Goal: Task Accomplishment & Management: Manage account settings

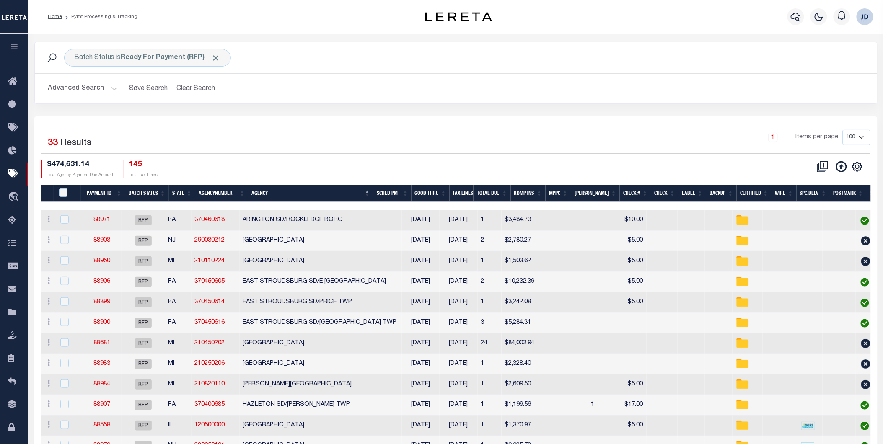
click at [61, 193] on input "PayeePmtBatchStatus" at bounding box center [63, 193] width 8 height 8
checkbox input "true"
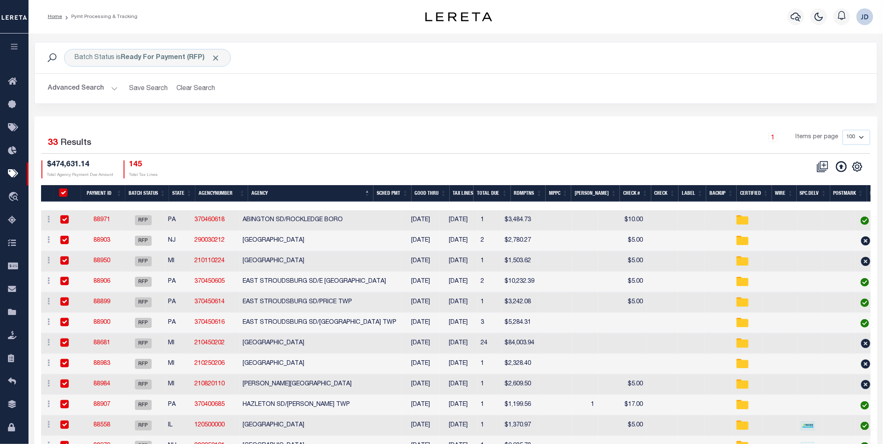
checkbox input "true"
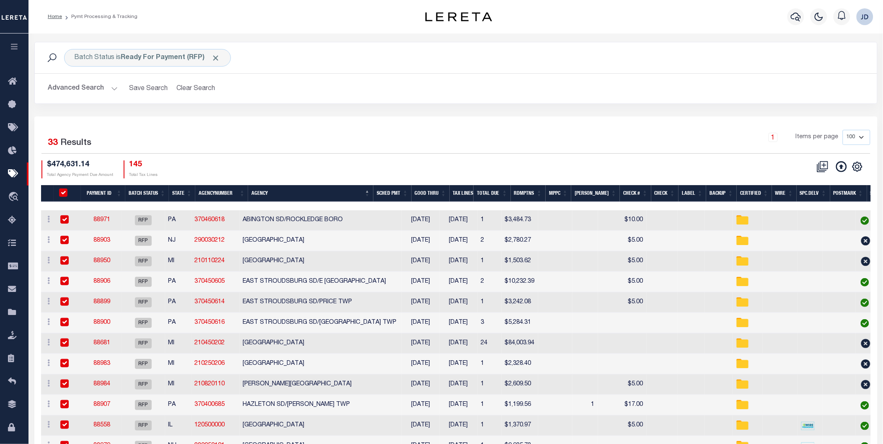
checkbox input "true"
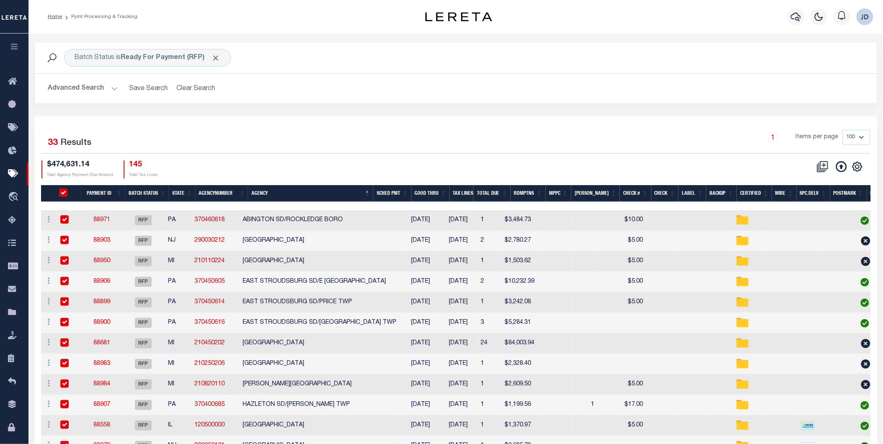
checkbox input "true"
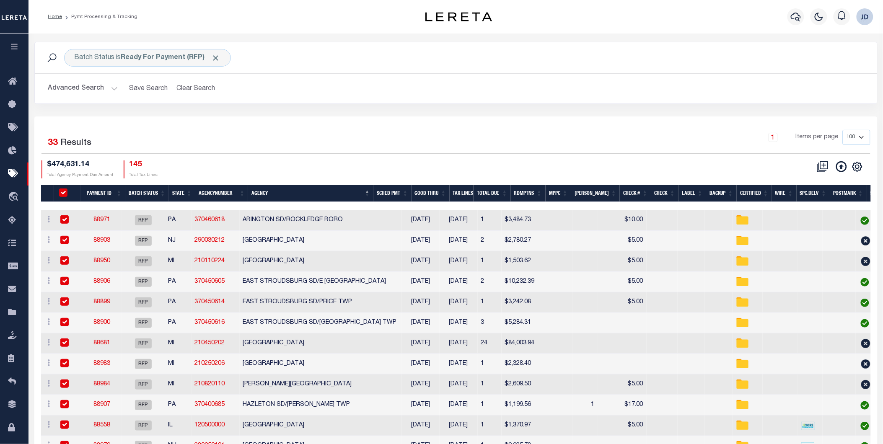
checkbox input "true"
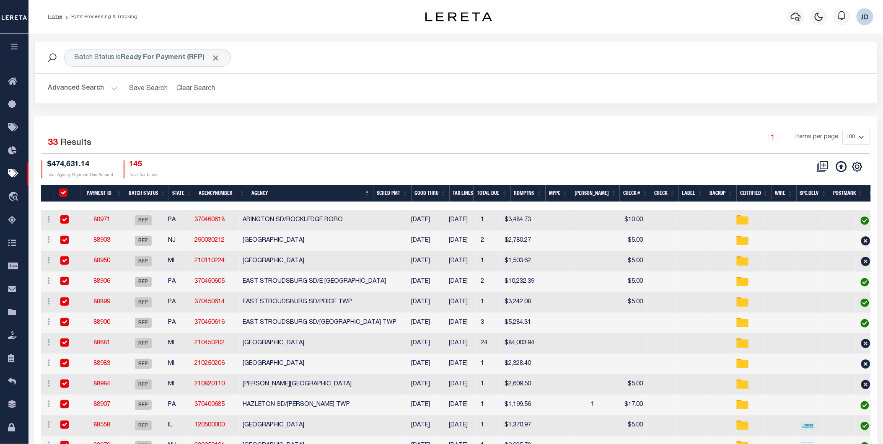
checkbox input "true"
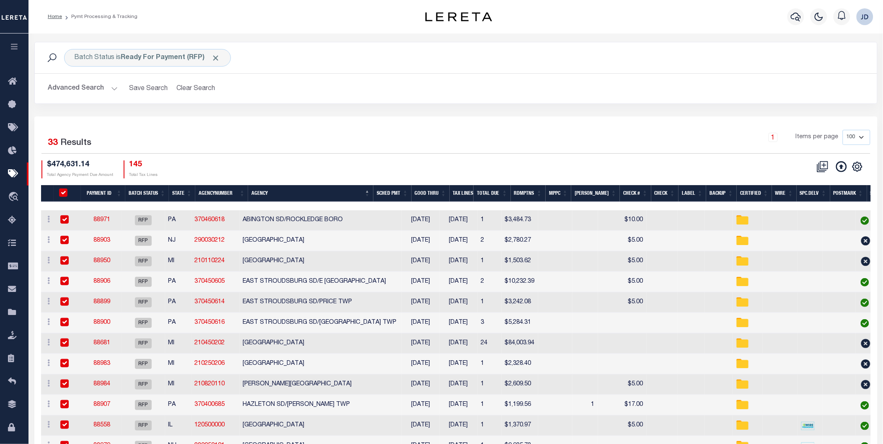
checkbox input "true"
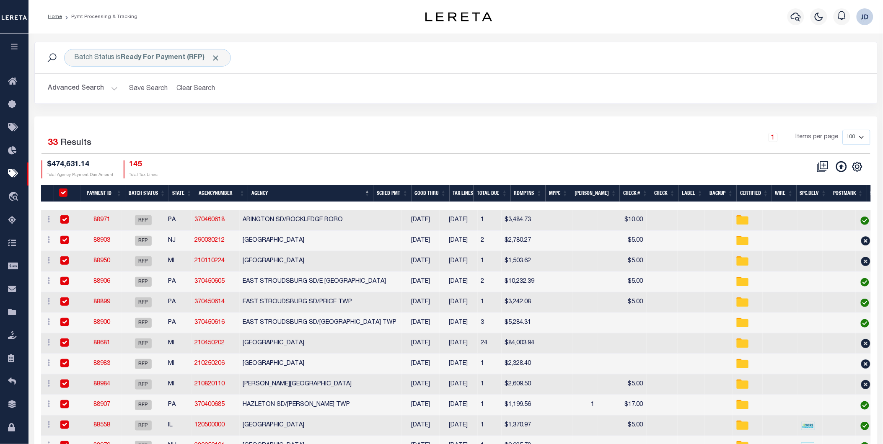
checkbox input "true"
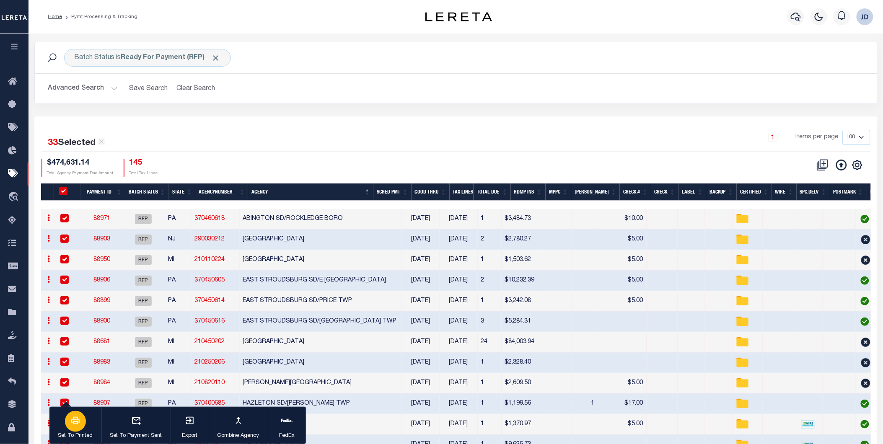
click at [84, 428] on button "Set To Printed" at bounding box center [75, 426] width 52 height 38
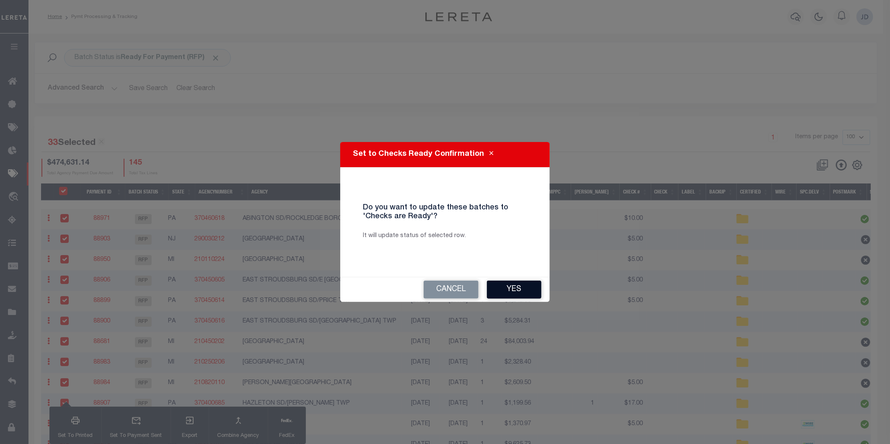
click at [509, 288] on button "Yes" at bounding box center [514, 290] width 54 height 18
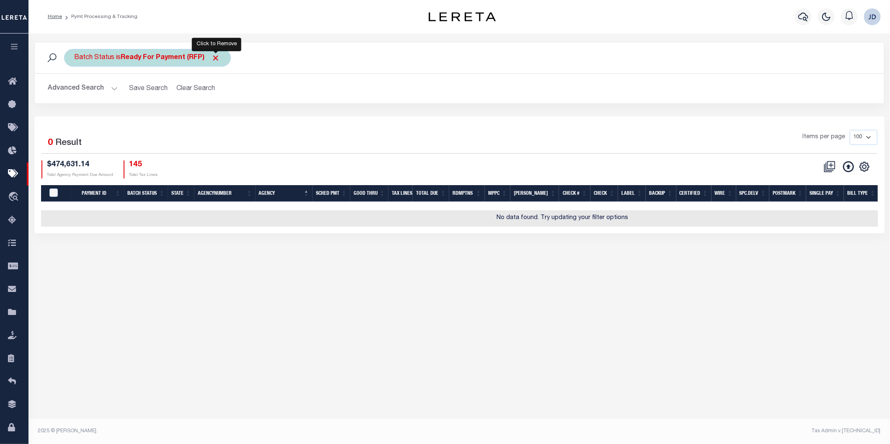
click at [217, 56] on span "Click to Remove" at bounding box center [216, 58] width 9 height 9
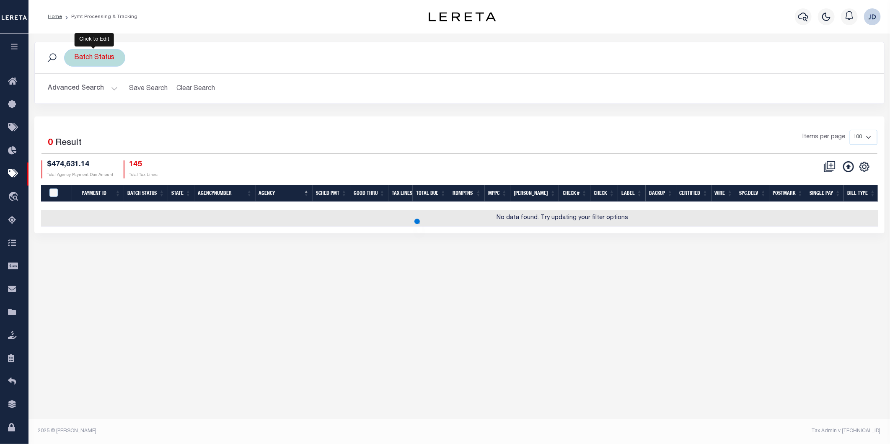
click at [90, 60] on div "Batch Status" at bounding box center [94, 58] width 61 height 18
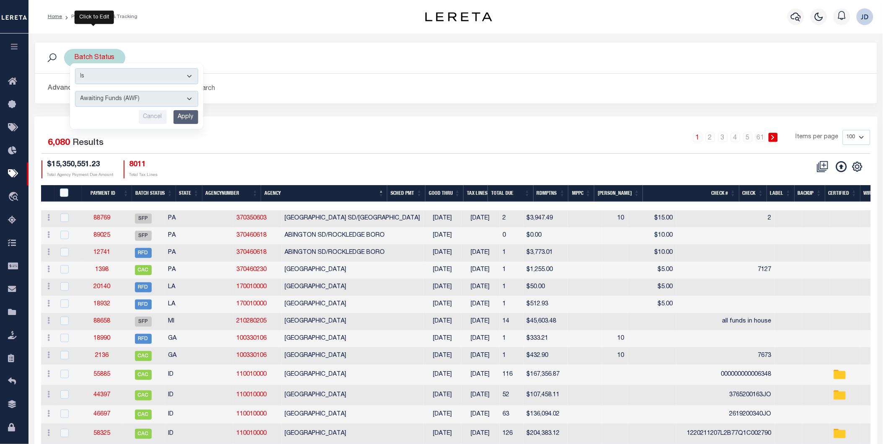
click at [135, 98] on select "Awaiting Funds (AWF) Cleared and Complete (CAC) New Check Needed (NCN) Payment …" at bounding box center [136, 99] width 123 height 16
select select "RFP"
click at [75, 91] on select "Awaiting Funds (AWF) Cleared and Complete (CAC) New Check Needed (NCN) Payment …" at bounding box center [136, 99] width 123 height 16
click at [187, 118] on input "Apply" at bounding box center [185, 117] width 25 height 14
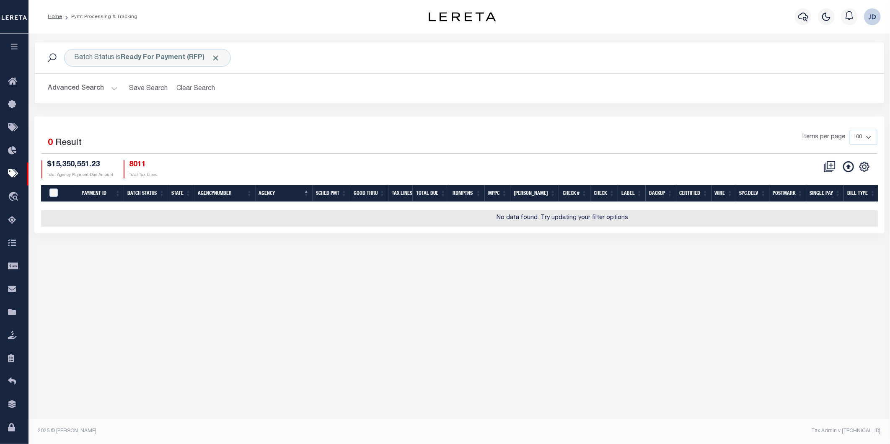
click at [96, 89] on button "Advanced Search" at bounding box center [83, 88] width 70 height 16
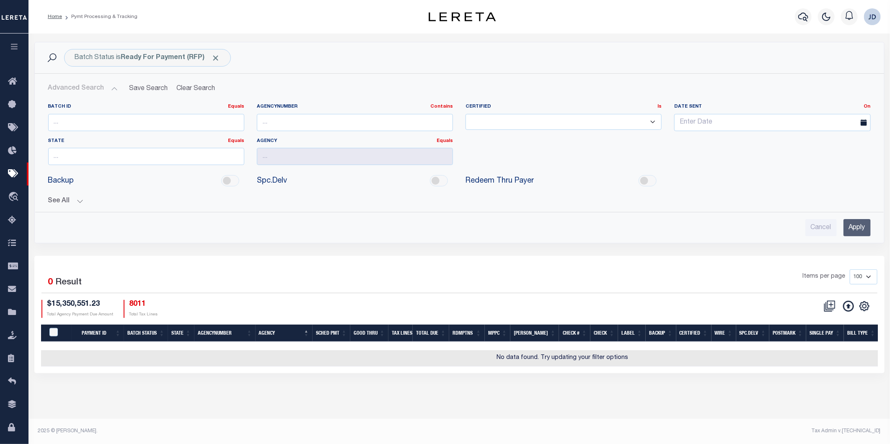
click at [70, 202] on button "See All" at bounding box center [459, 201] width 823 height 8
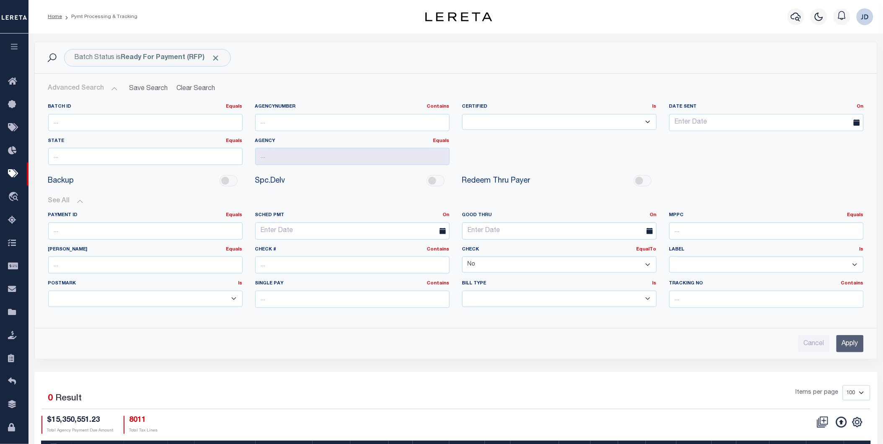
click at [512, 262] on select "Yes No" at bounding box center [559, 264] width 194 height 16
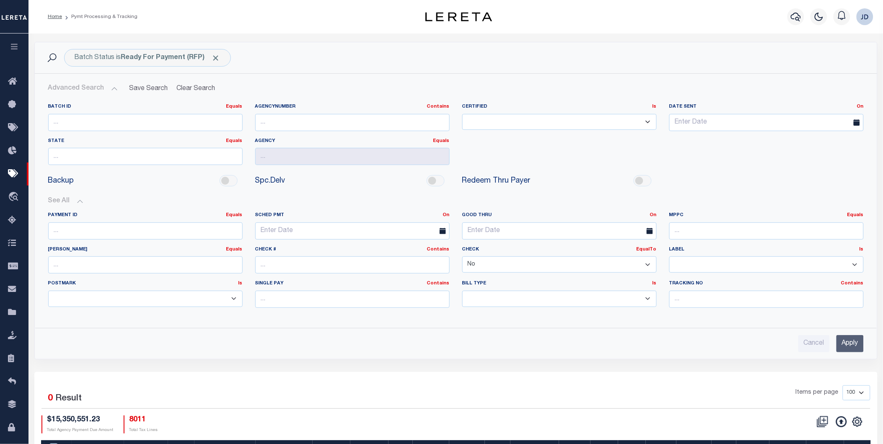
select select
click at [462, 257] on select "Yes No" at bounding box center [559, 264] width 194 height 16
click at [856, 341] on input "Apply" at bounding box center [849, 343] width 27 height 17
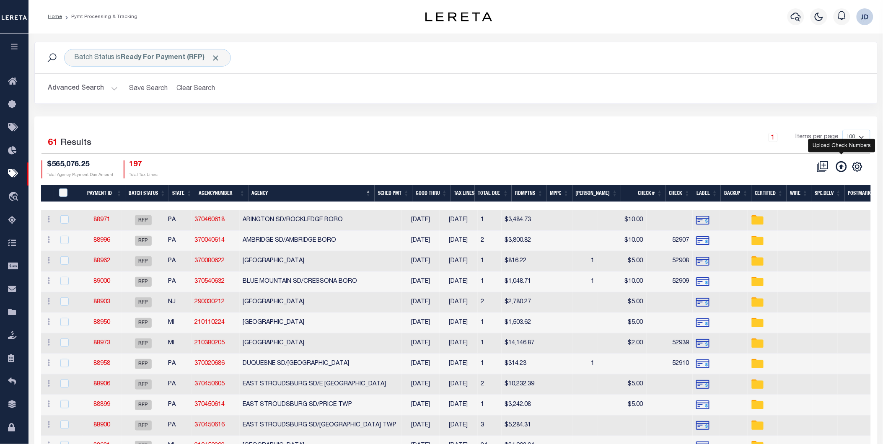
click at [838, 171] on icon at bounding box center [841, 166] width 11 height 11
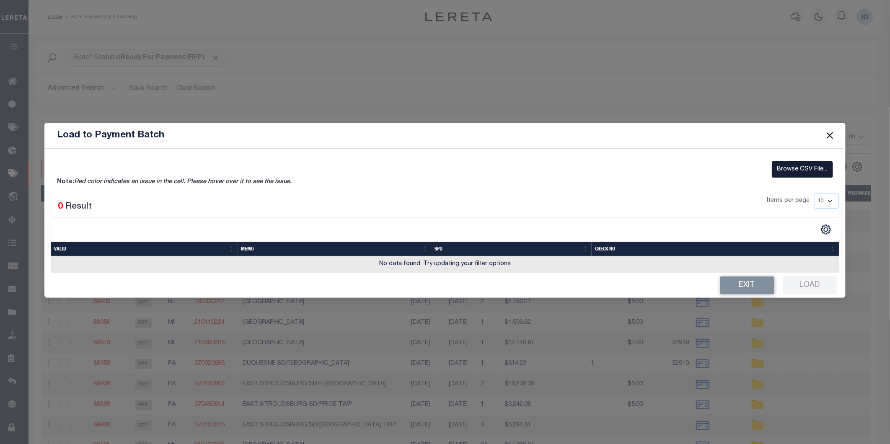
click at [797, 172] on label "Browse CSV File..." at bounding box center [802, 169] width 61 height 16
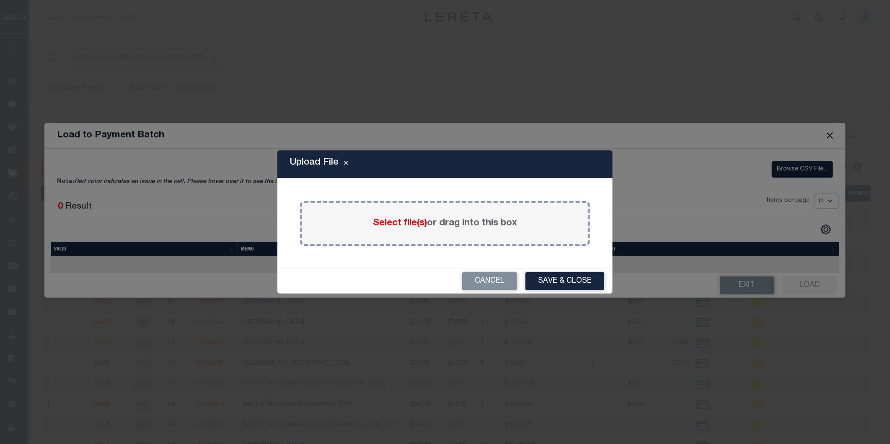
click at [427, 227] on label "Select file(s) or drag into this box" at bounding box center [445, 224] width 144 height 14
click at [0, 0] on input "Select file(s) or drag into this box" at bounding box center [0, 0] width 0 height 0
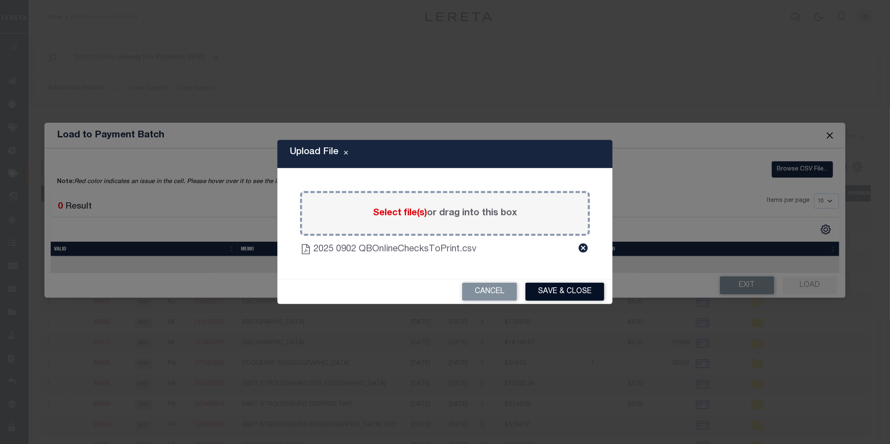
click at [551, 291] on button "Save & Close" at bounding box center [564, 292] width 79 height 18
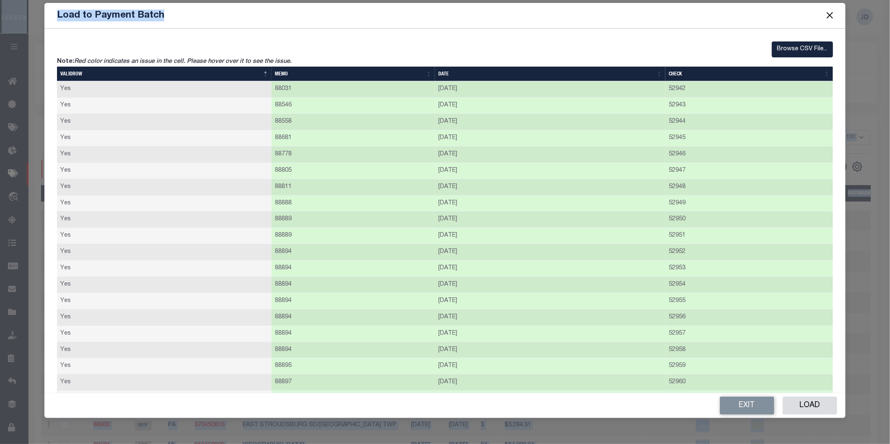
drag, startPoint x: 554, startPoint y: 12, endPoint x: -354, endPoint y: 31, distance: 909.1
click at [826, 409] on button "Load" at bounding box center [810, 406] width 54 height 18
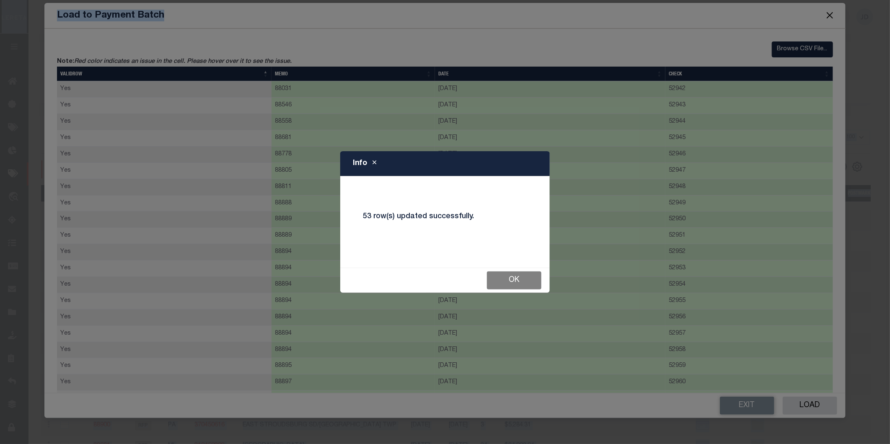
click at [530, 281] on button "Ok" at bounding box center [514, 281] width 54 height 18
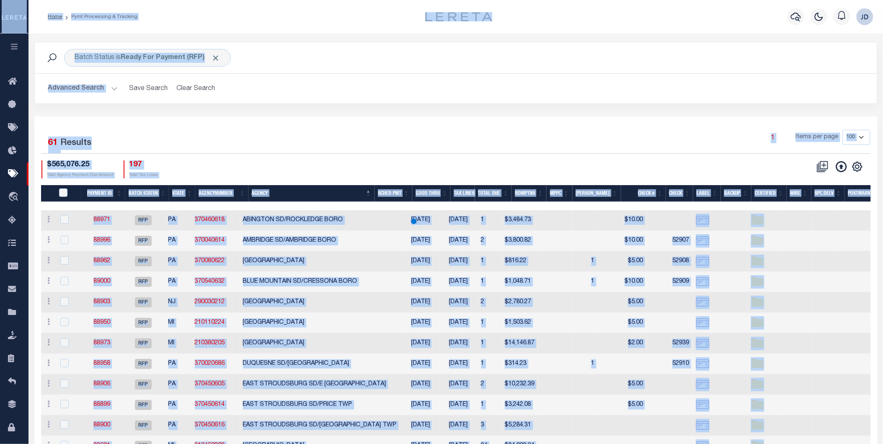
click at [559, 139] on div "1 Items per page 100 200 500 1000" at bounding box center [561, 141] width 618 height 22
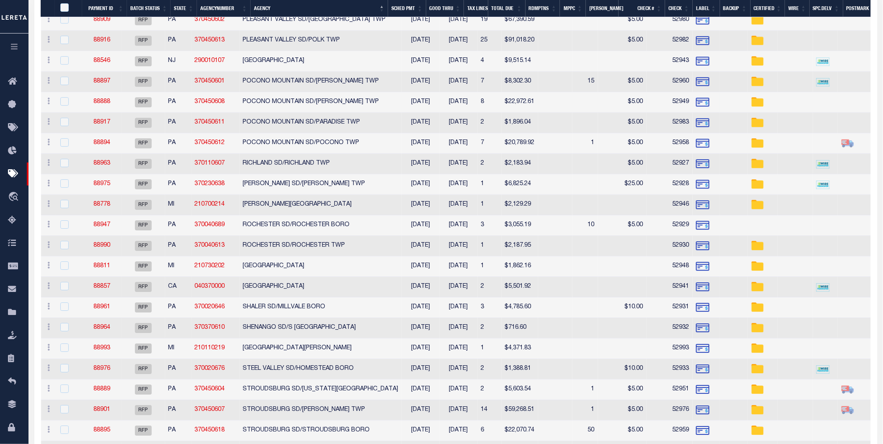
scroll to position [931, 0]
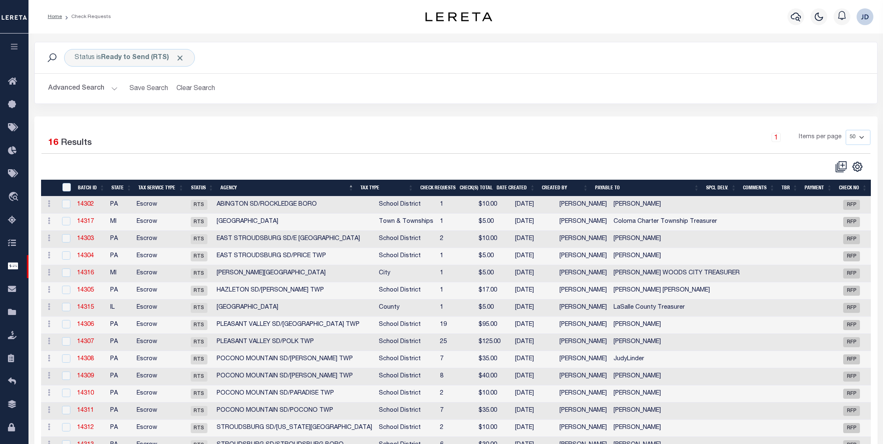
select select "50"
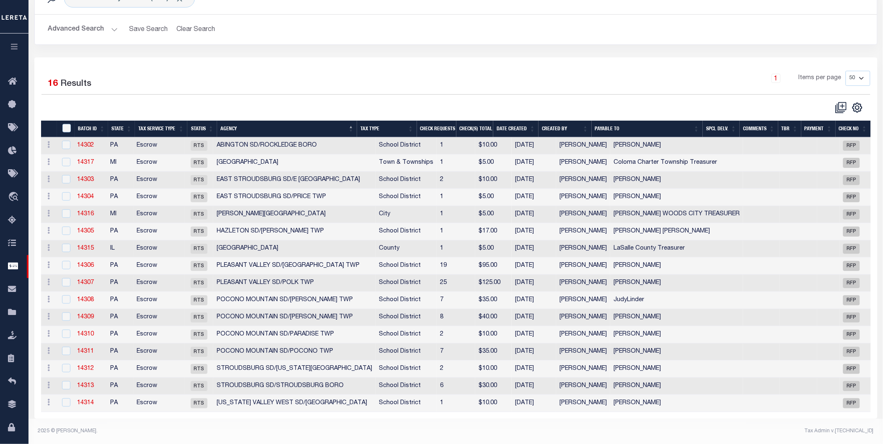
scroll to position [61, 0]
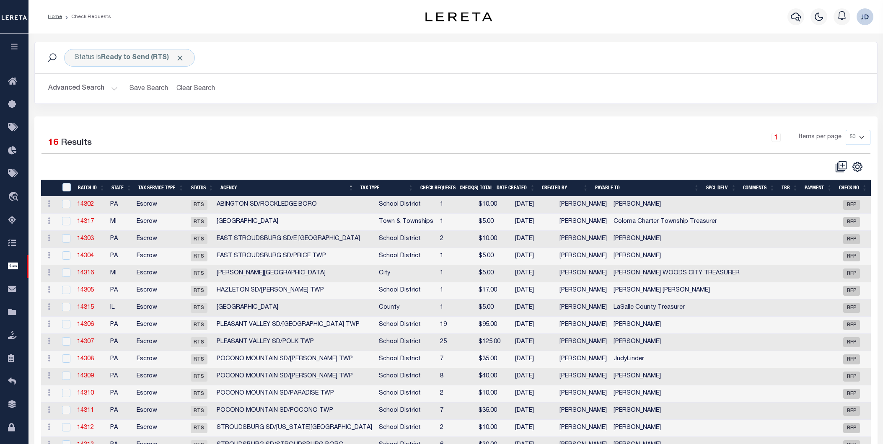
select select "50"
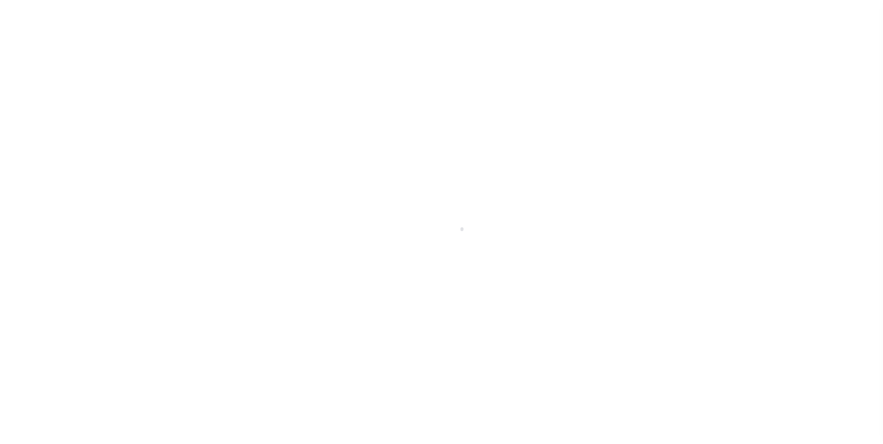
select select "RFP"
select select "CHK"
select select "[PERSON_NAME]"
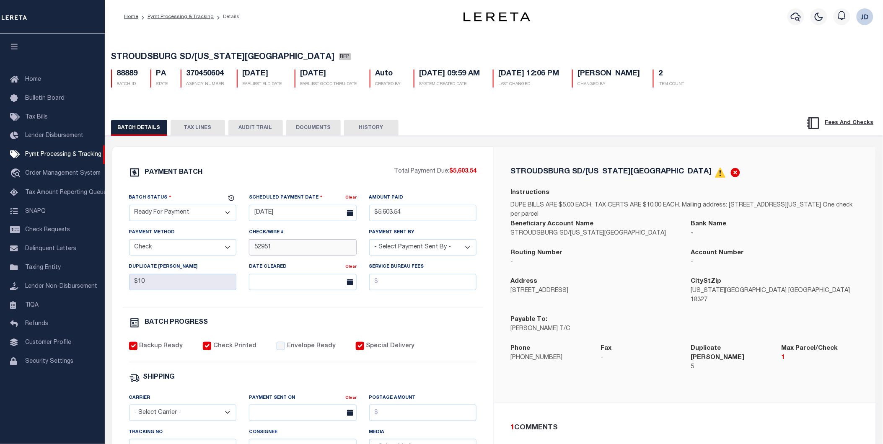
click at [251, 248] on input "52951" at bounding box center [303, 247] width 108 height 16
click at [254, 254] on input "52951" at bounding box center [303, 247] width 108 height 16
type input "52950-52951"
click at [317, 233] on div "Check/Wire # 52950-52951" at bounding box center [303, 242] width 108 height 28
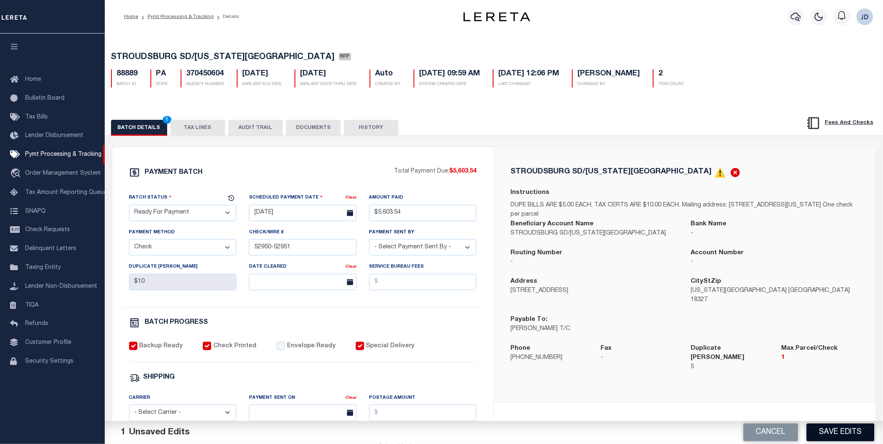
click at [835, 430] on button "Save Edits" at bounding box center [841, 433] width 68 height 18
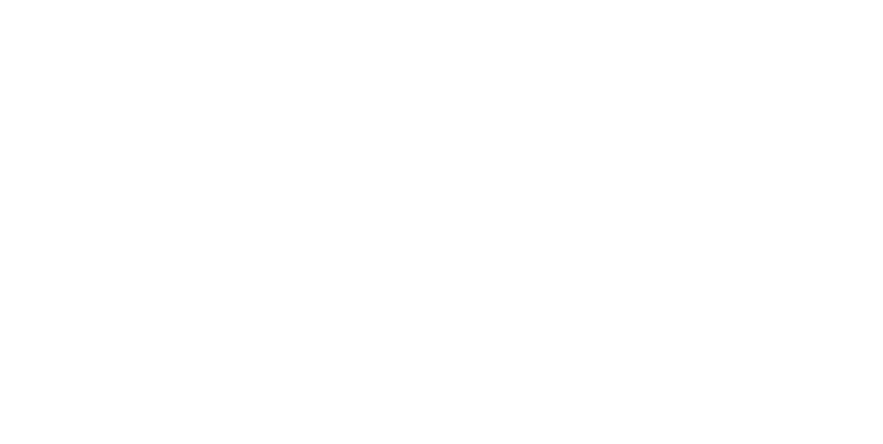
select select "RFP"
select select "CHK"
select select "[PERSON_NAME]"
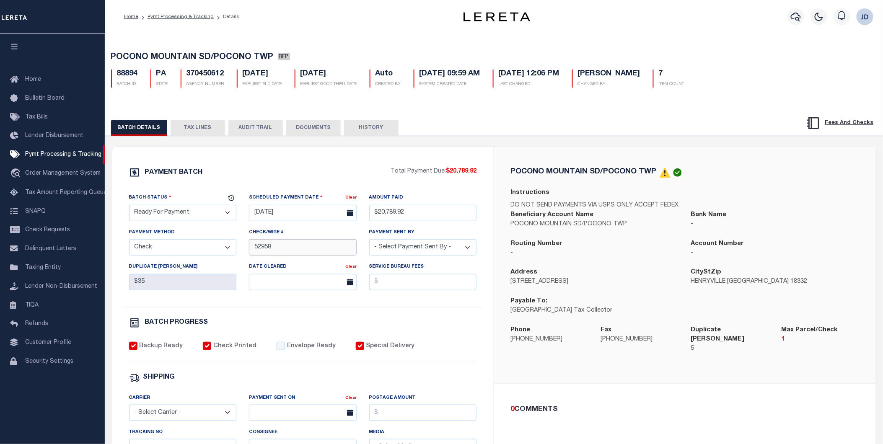
click at [273, 249] on input "52958" at bounding box center [303, 247] width 108 height 16
click at [255, 249] on input "52958" at bounding box center [303, 247] width 108 height 16
type input "52952-52958"
click at [384, 310] on div "PAYMENT BATCH Total Payment Due: $20,789.92 Batch Status - Select Status -" at bounding box center [302, 392] width 361 height 450
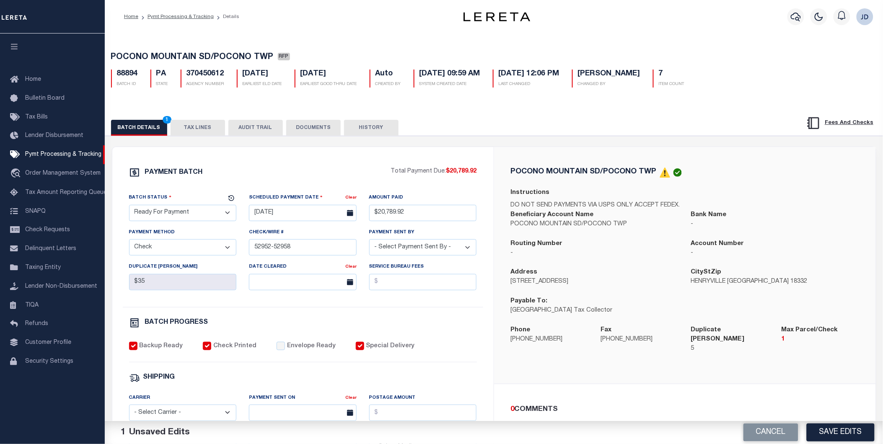
drag, startPoint x: 846, startPoint y: 429, endPoint x: 834, endPoint y: 412, distance: 20.7
click at [846, 429] on button "Save Edits" at bounding box center [841, 433] width 68 height 18
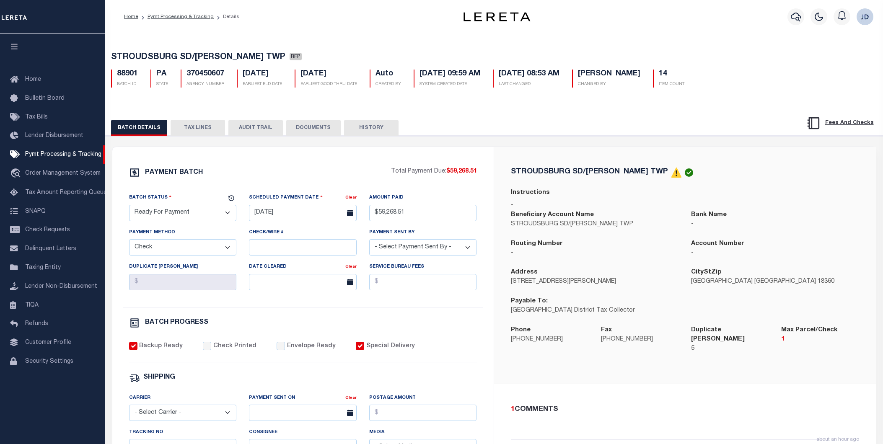
select select "RFP"
select select "CHK"
select select "[PERSON_NAME]"
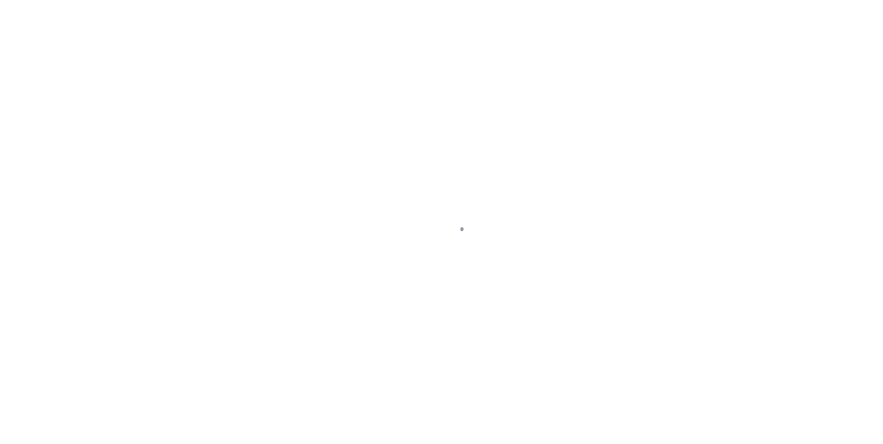
select select "RFP"
select select "CHK"
select select "Little, Audria"
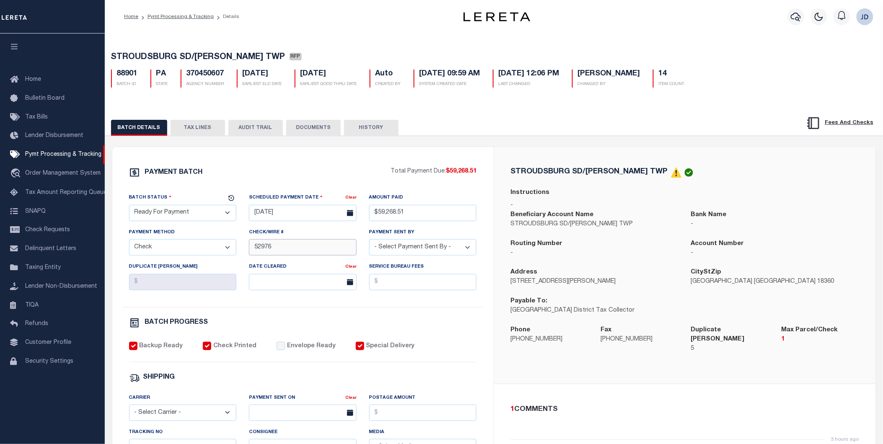
drag, startPoint x: 251, startPoint y: 249, endPoint x: 258, endPoint y: 270, distance: 21.9
click at [251, 249] on input "52976" at bounding box center [303, 247] width 108 height 16
type input "52963-52976"
click at [287, 325] on div "BATCH PROGRESS" at bounding box center [303, 323] width 348 height 11
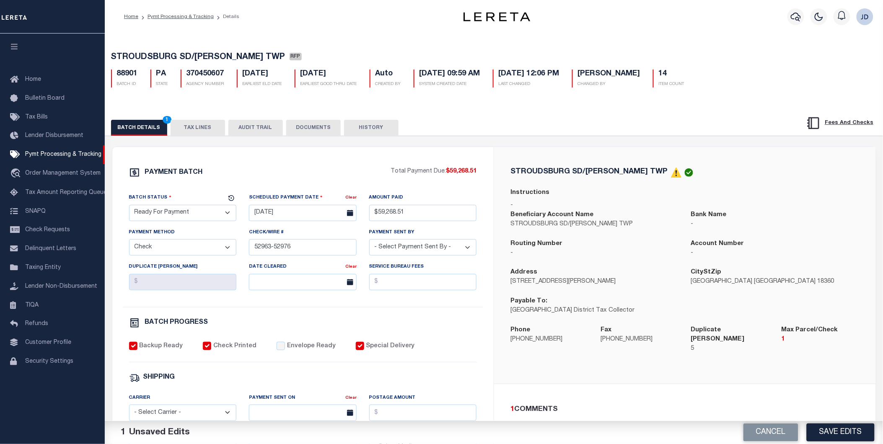
click at [512, 123] on div "BATCH DETAILS 1 TAX LINES AUDIT TRAIL DOCUMENTS HISTORY" at bounding box center [440, 128] width 659 height 16
click at [836, 428] on button "Save Edits" at bounding box center [841, 433] width 68 height 18
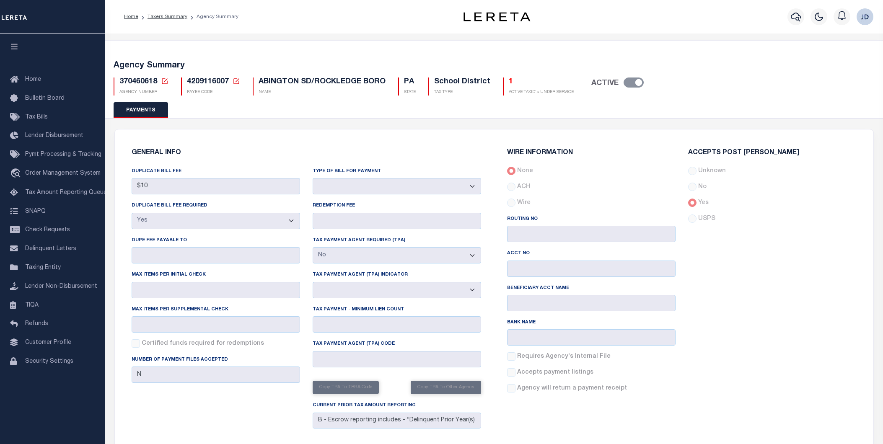
select select "true"
select select "false"
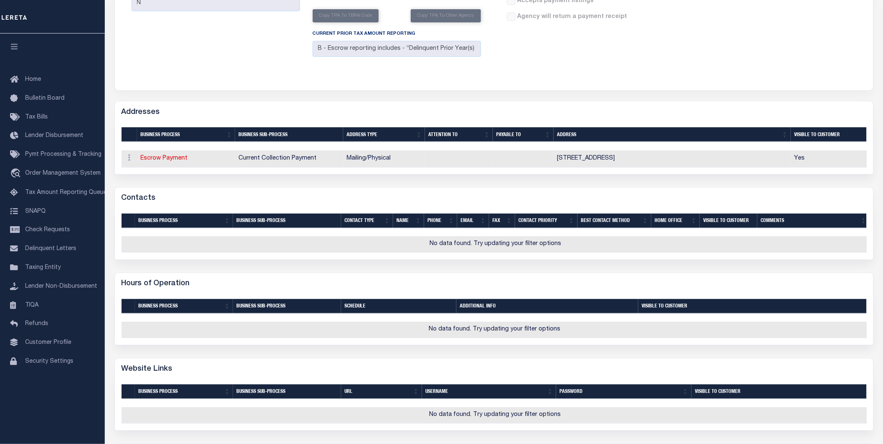
scroll to position [466, 0]
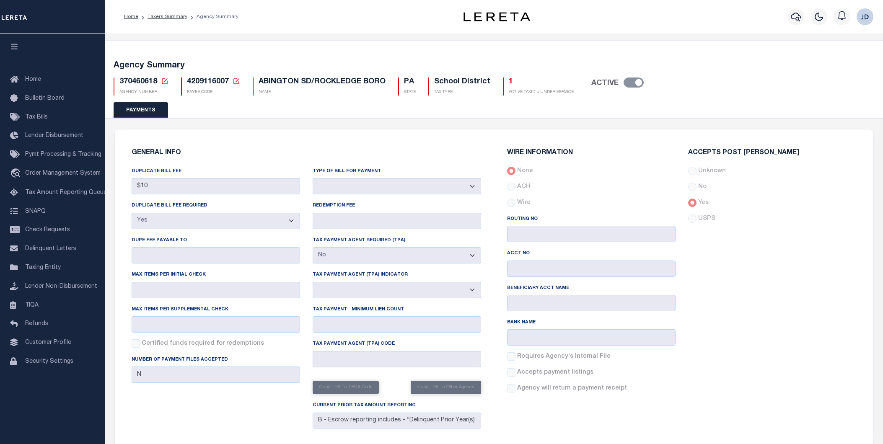
select select "true"
select select "false"
